Goal: Navigation & Orientation: Find specific page/section

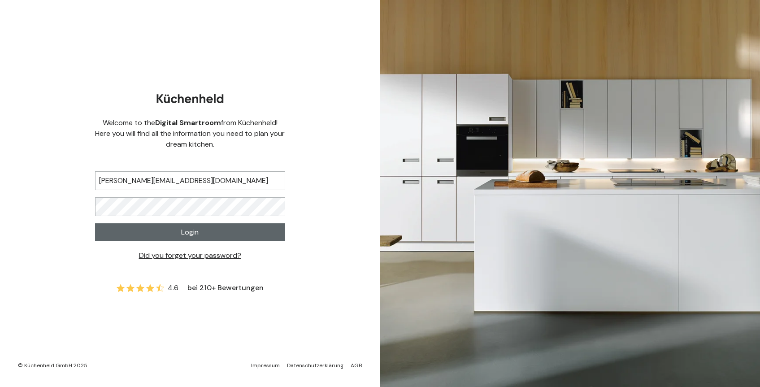
click at [235, 233] on button "Login" at bounding box center [190, 232] width 190 height 18
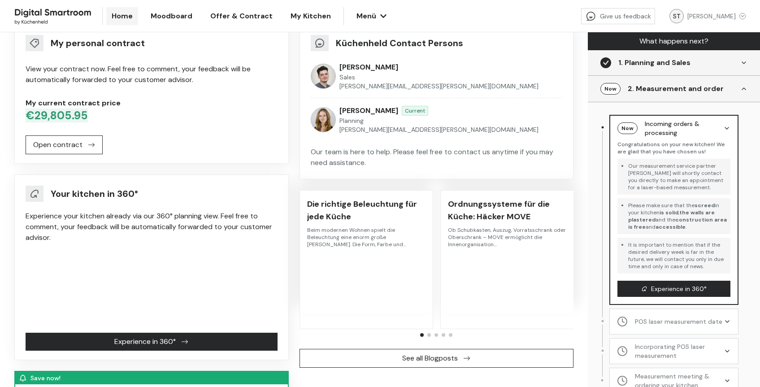
scroll to position [66, 0]
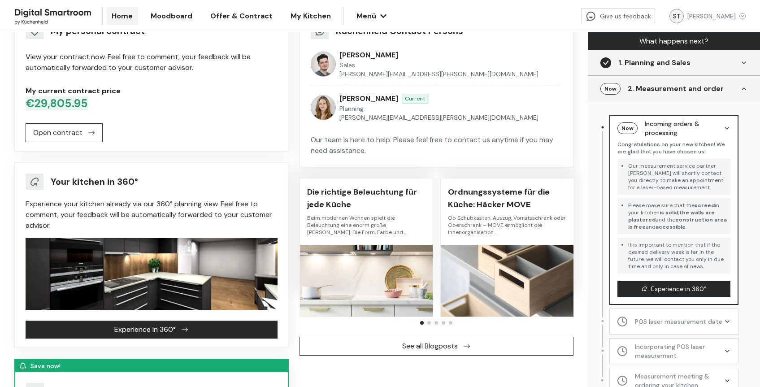
click at [143, 330] on span "Experience in 360°" at bounding box center [144, 329] width 61 height 11
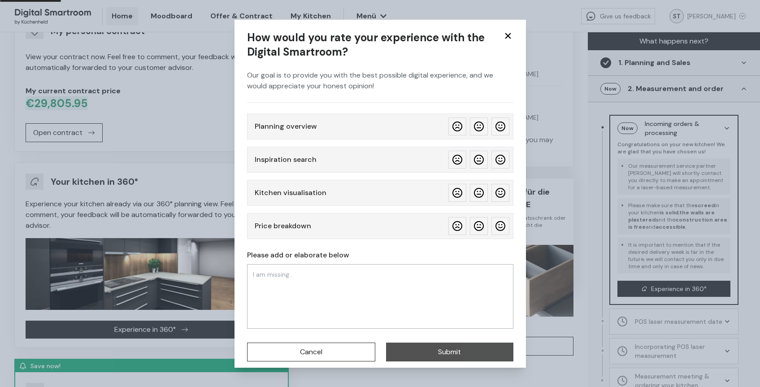
click at [503, 34] on icon at bounding box center [508, 35] width 11 height 11
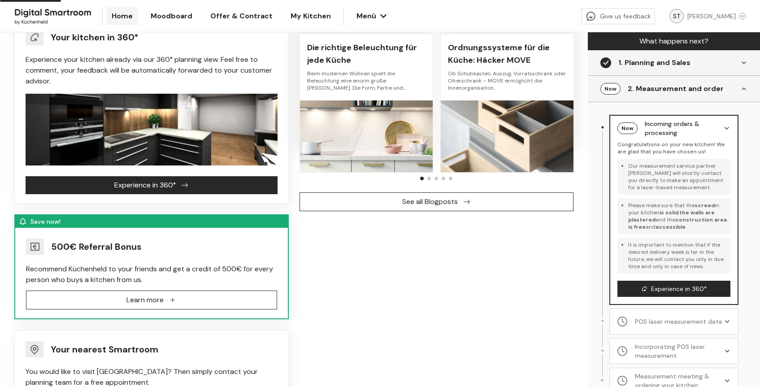
scroll to position [210, 0]
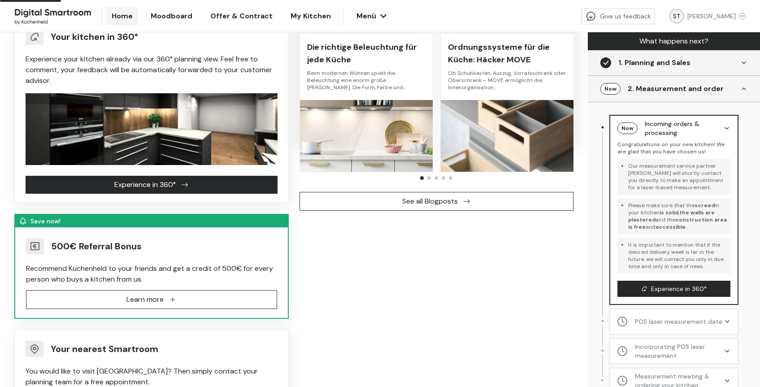
click at [115, 179] on span "Experience in 360°" at bounding box center [144, 184] width 61 height 11
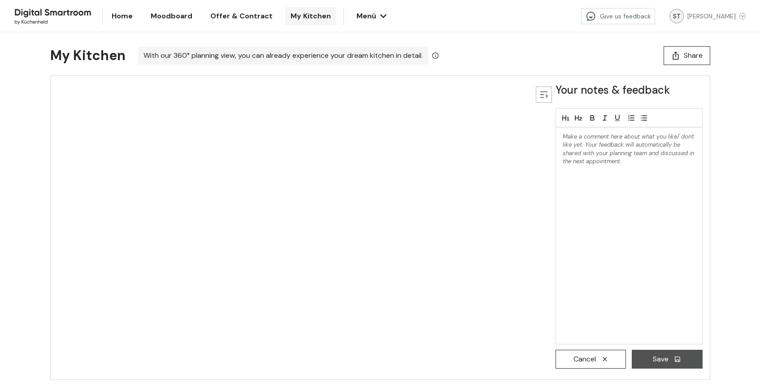
drag, startPoint x: 536, startPoint y: 211, endPoint x: 557, endPoint y: 225, distance: 24.9
click at [557, 225] on div at bounding box center [548, 228] width 25 height 304
